Goal: Transaction & Acquisition: Obtain resource

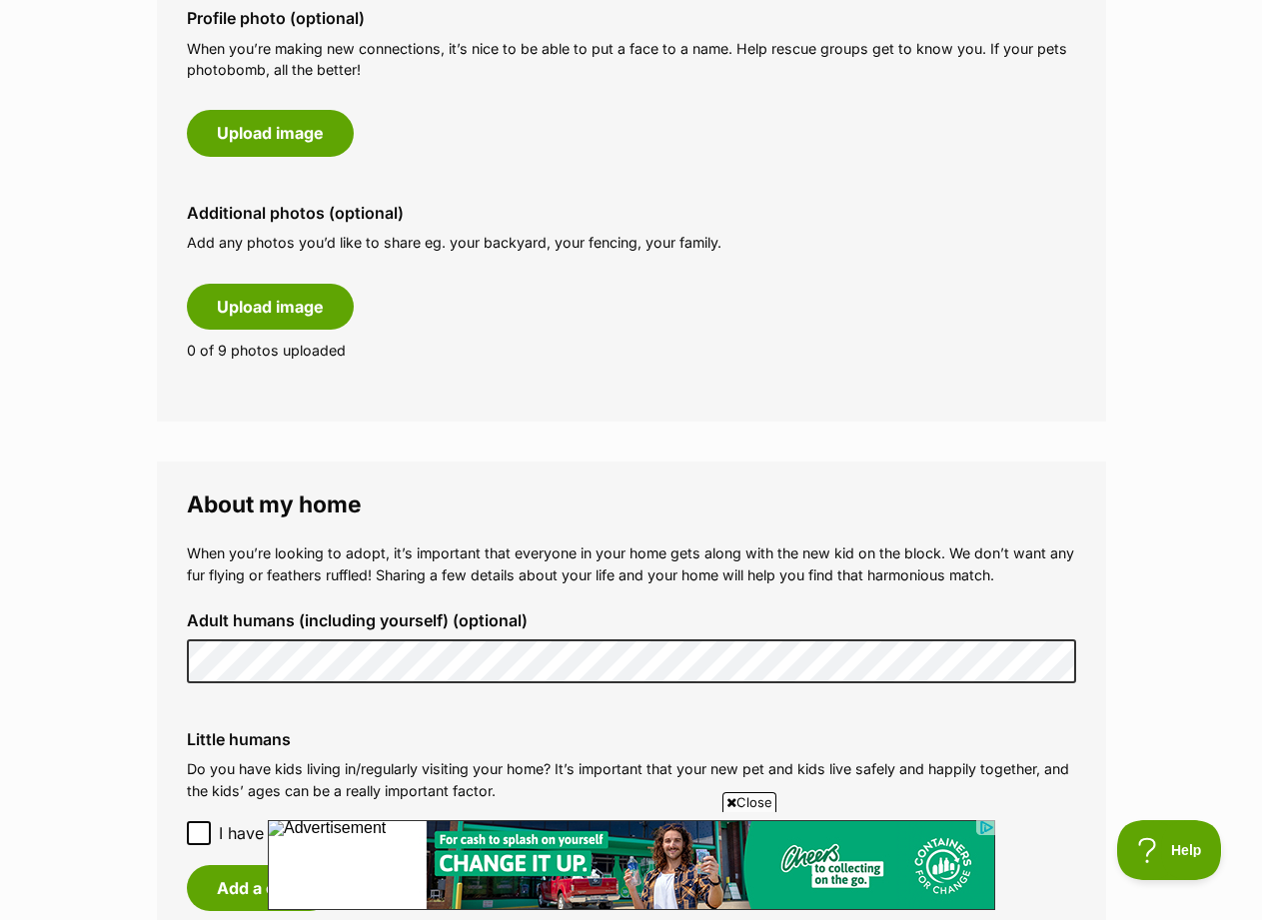
scroll to position [1099, 0]
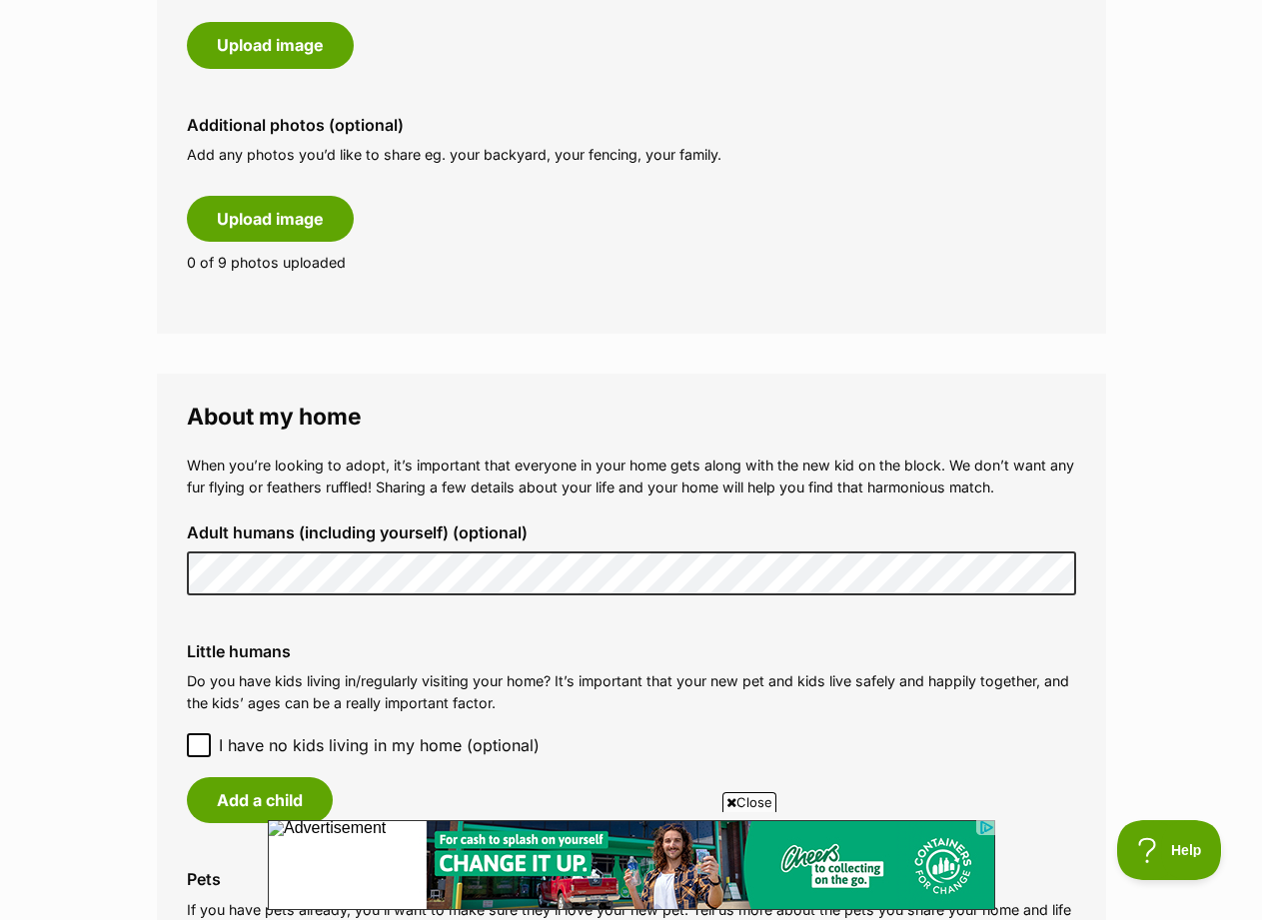
click at [196, 739] on icon at bounding box center [199, 746] width 14 height 14
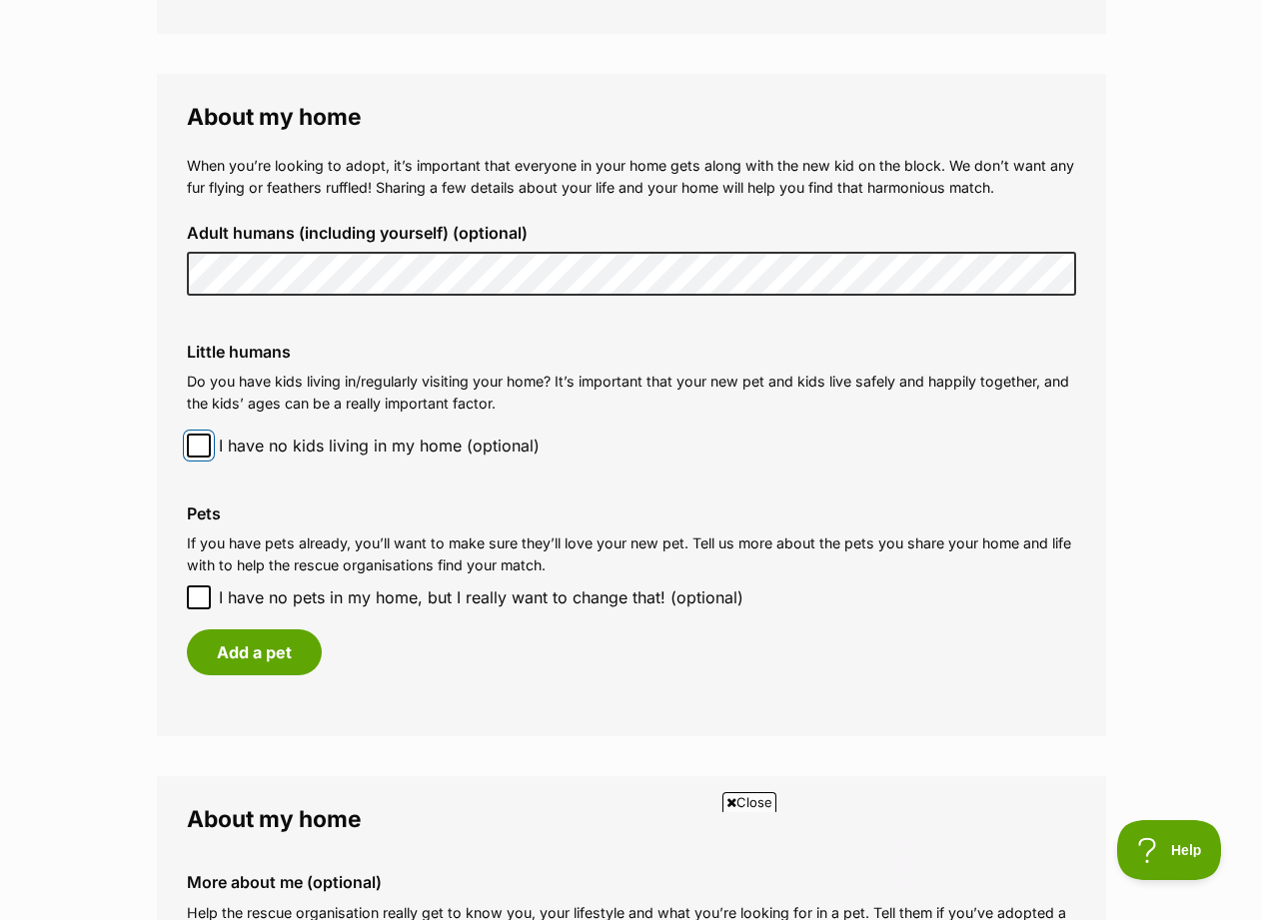
scroll to position [0, 0]
click at [199, 591] on icon at bounding box center [199, 598] width 14 height 14
click at [199, 586] on input "I have no pets in my home, but I really want to change that! (optional)" at bounding box center [199, 598] width 24 height 24
checkbox input "true"
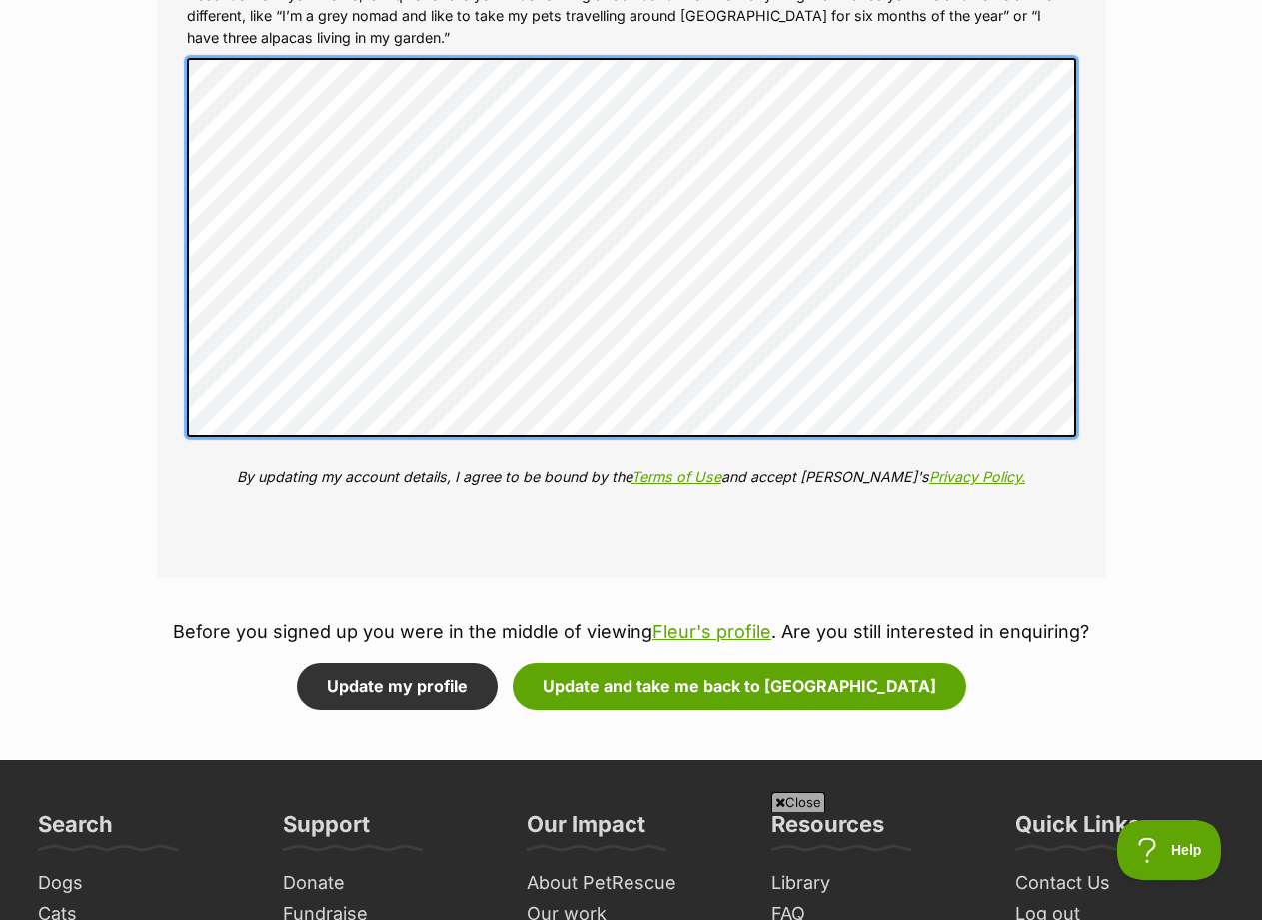
scroll to position [2299, 0]
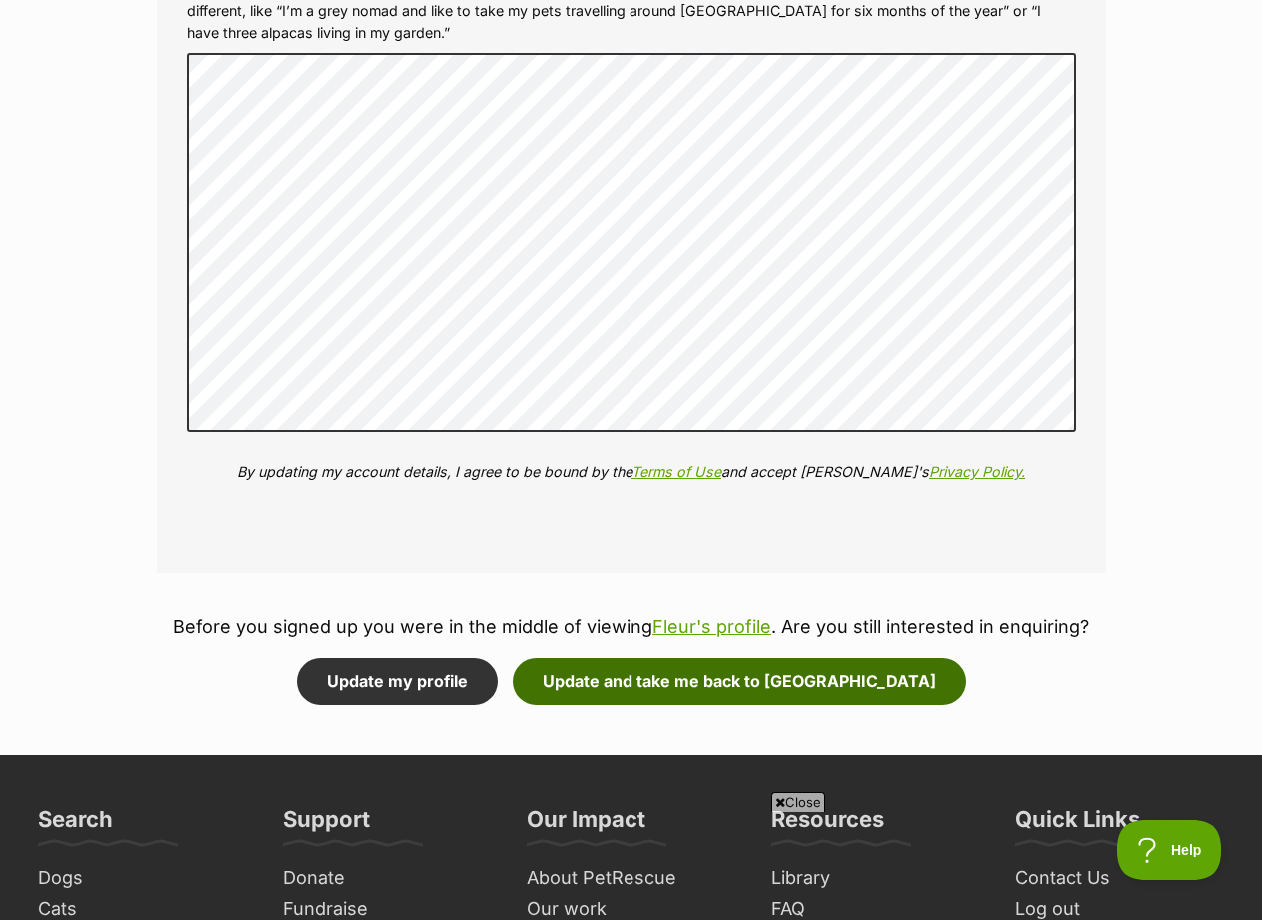
click at [717, 664] on button "Update and take me back to Fleur" at bounding box center [740, 682] width 454 height 46
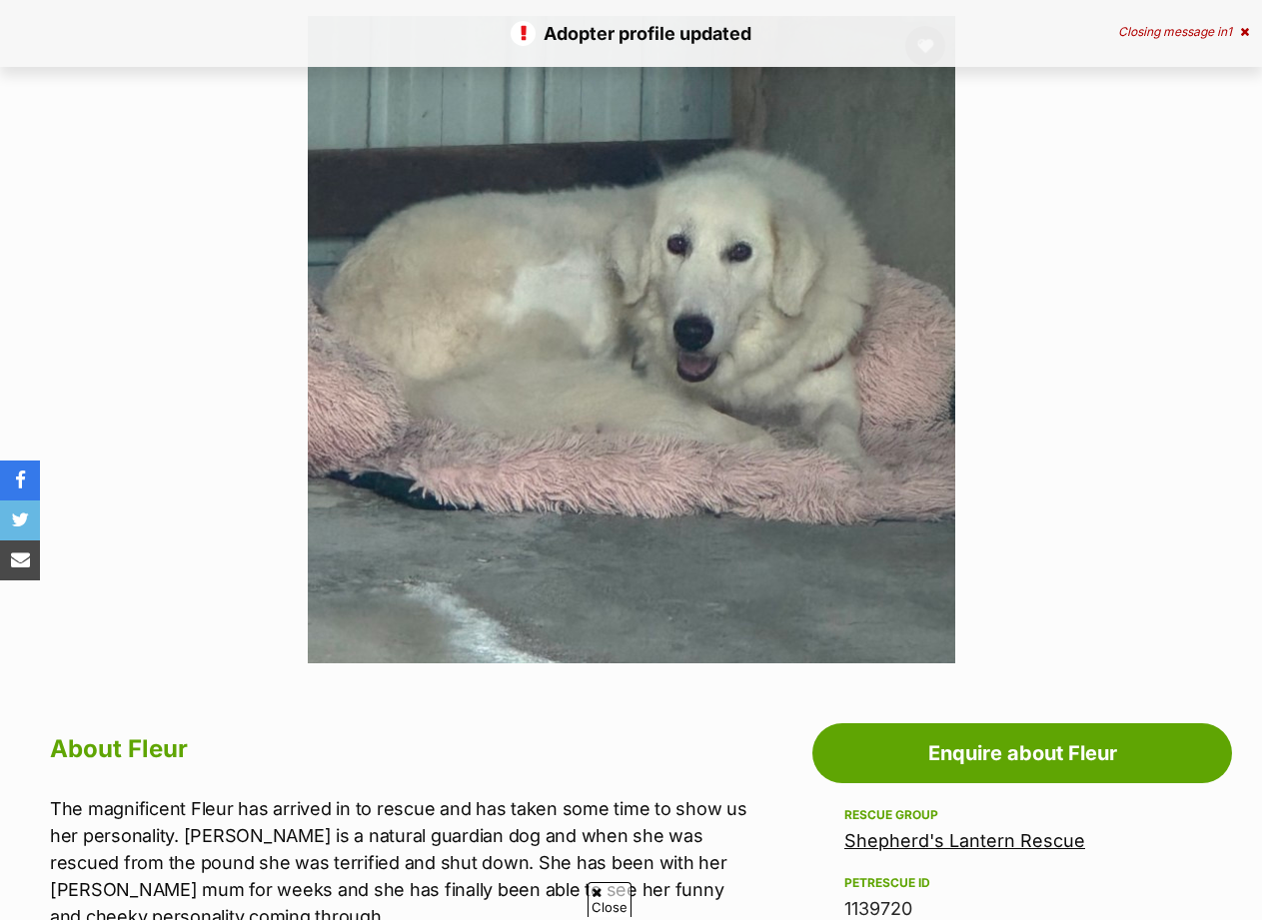
scroll to position [700, 0]
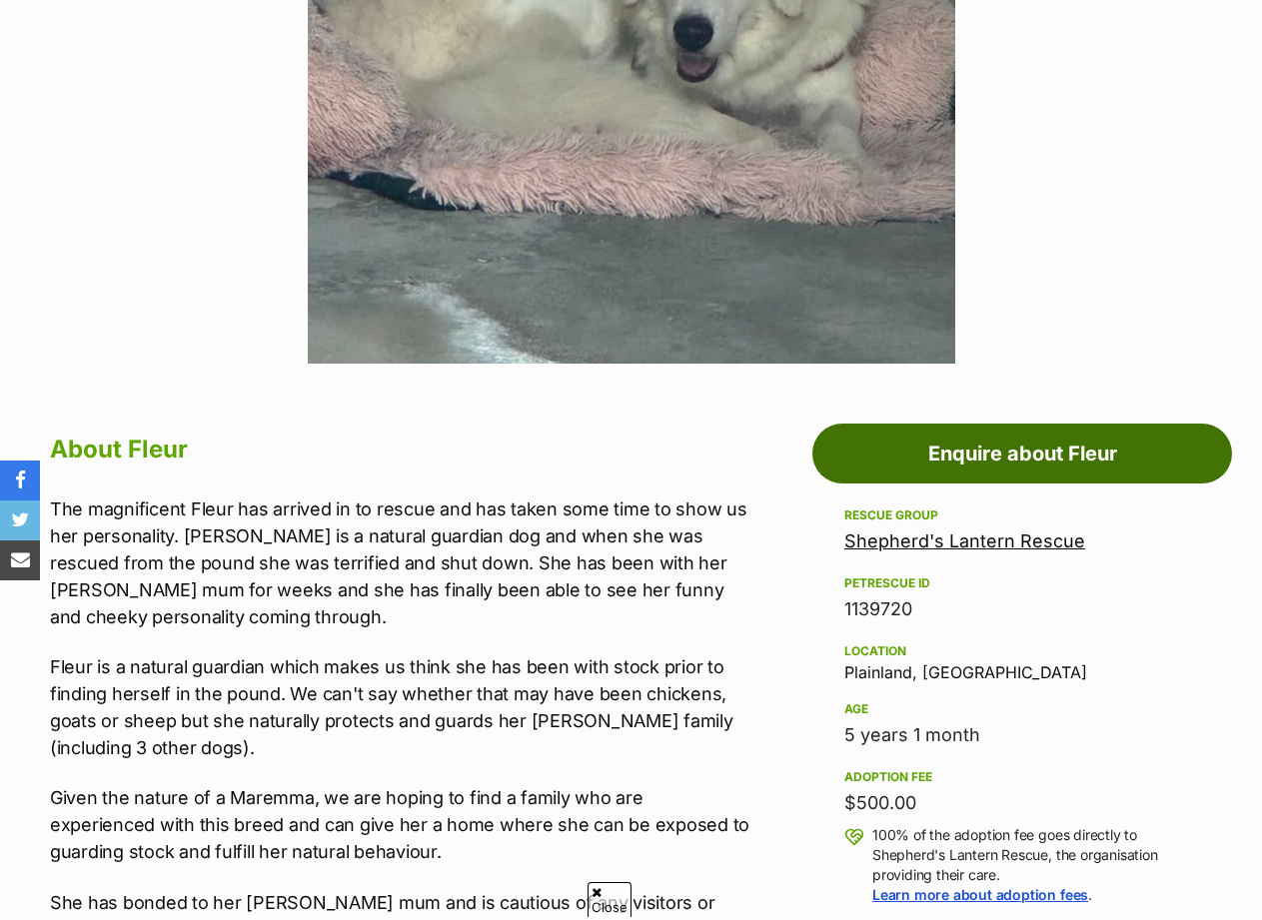
click at [975, 450] on link "Enquire about Fleur" at bounding box center [1023, 454] width 420 height 60
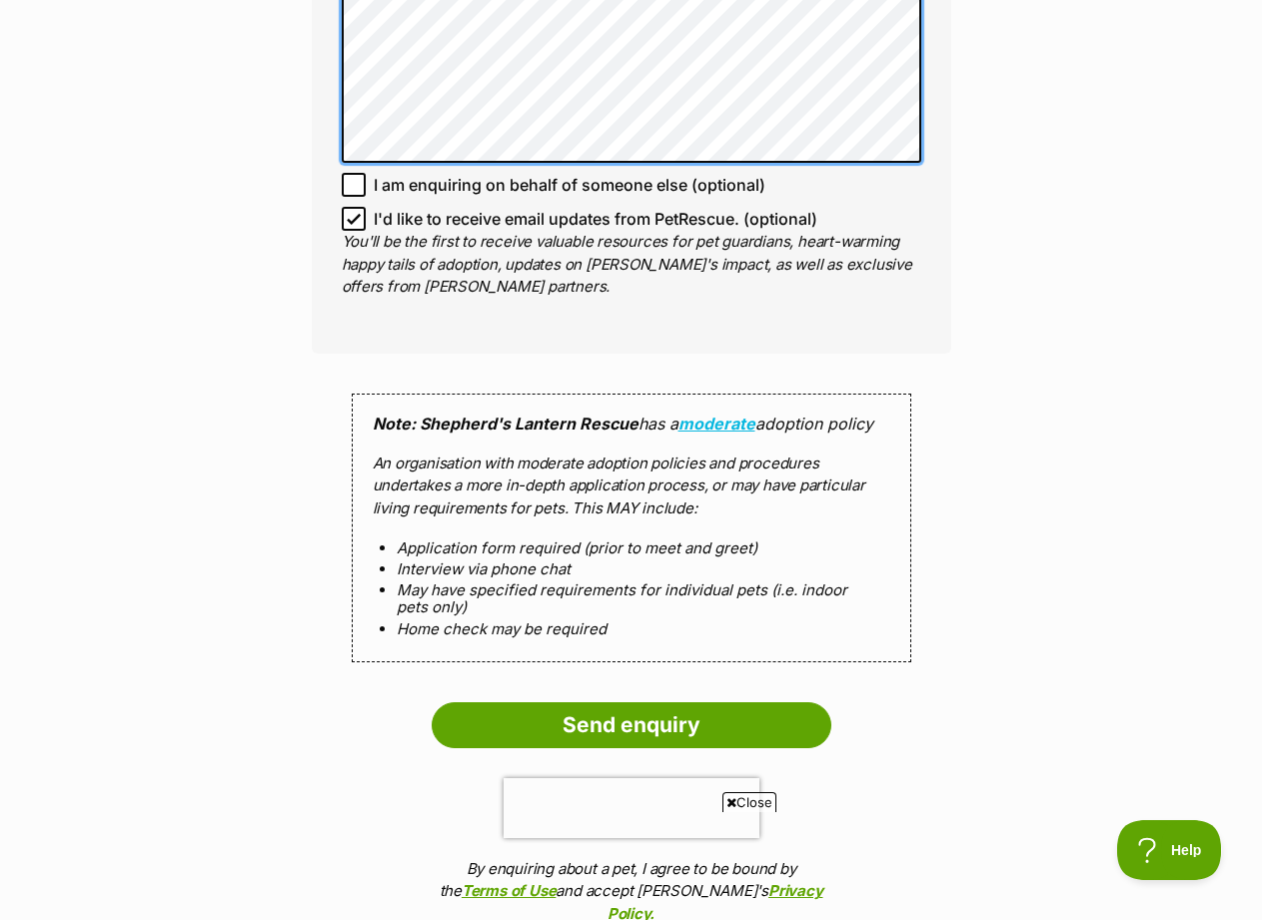
scroll to position [1799, 0]
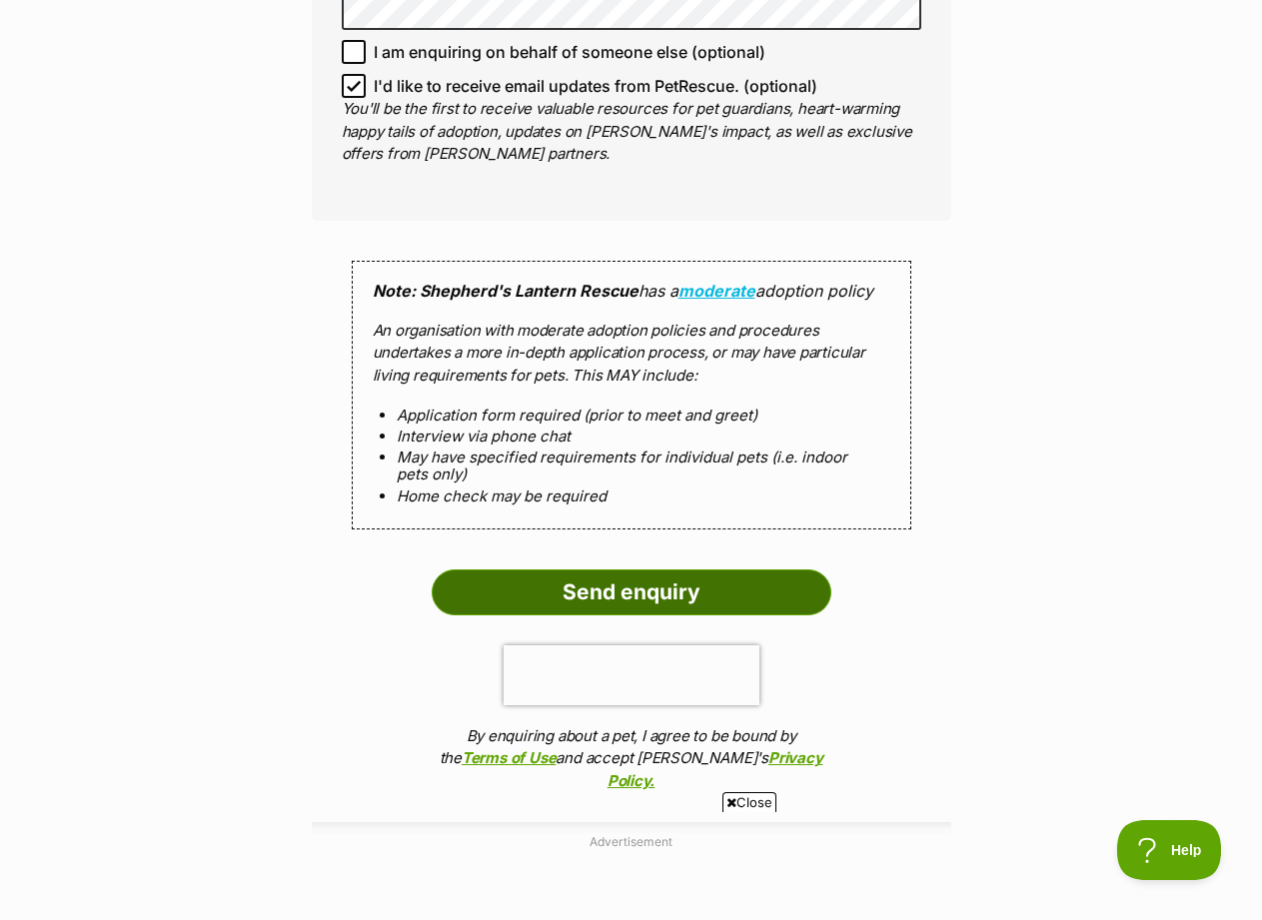
click at [531, 593] on input "Send enquiry" at bounding box center [632, 593] width 400 height 46
